Goal: Transaction & Acquisition: Purchase product/service

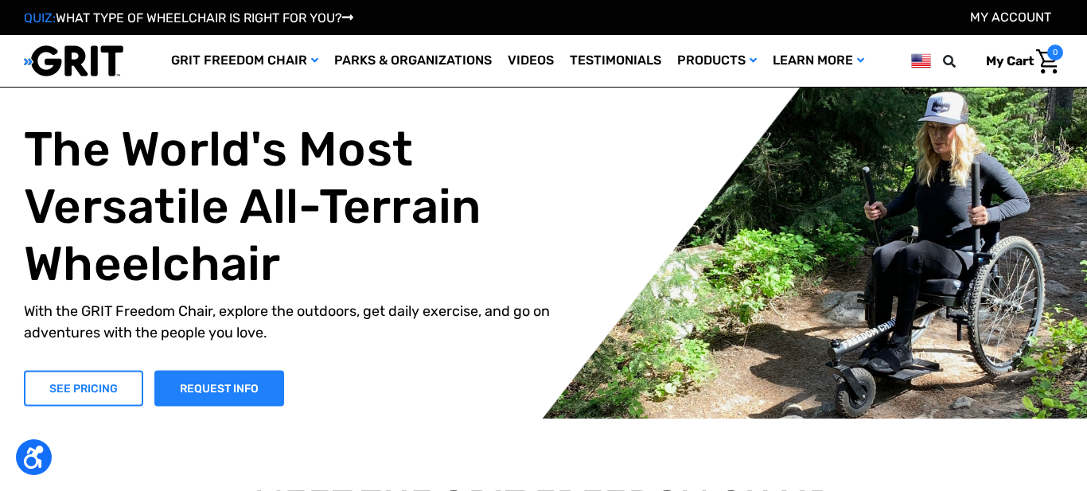
click at [67, 392] on link "SEE PRICING" at bounding box center [83, 388] width 119 height 36
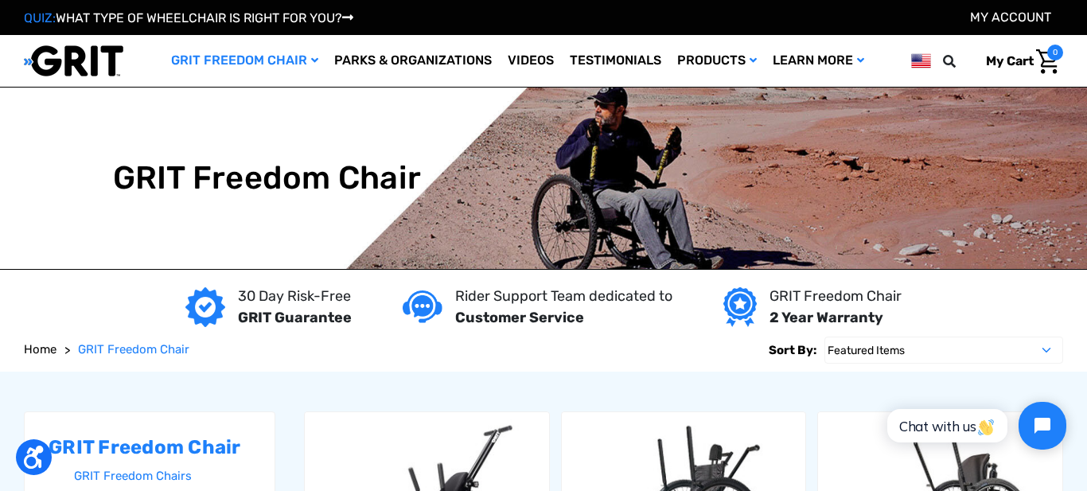
click at [622, 208] on img at bounding box center [543, 178] width 1087 height 181
click at [683, 149] on img at bounding box center [543, 178] width 1087 height 181
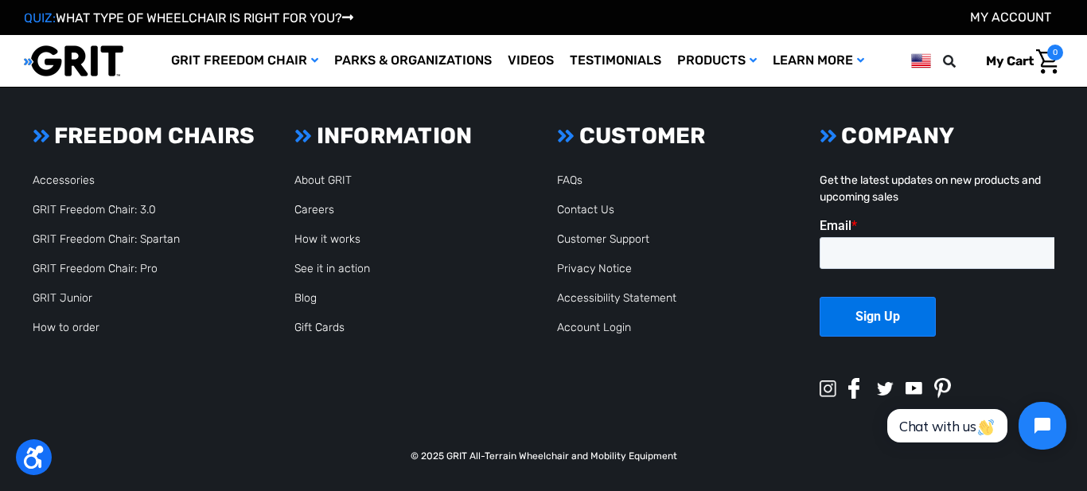
scroll to position [3858, 0]
